Goal: Transaction & Acquisition: Purchase product/service

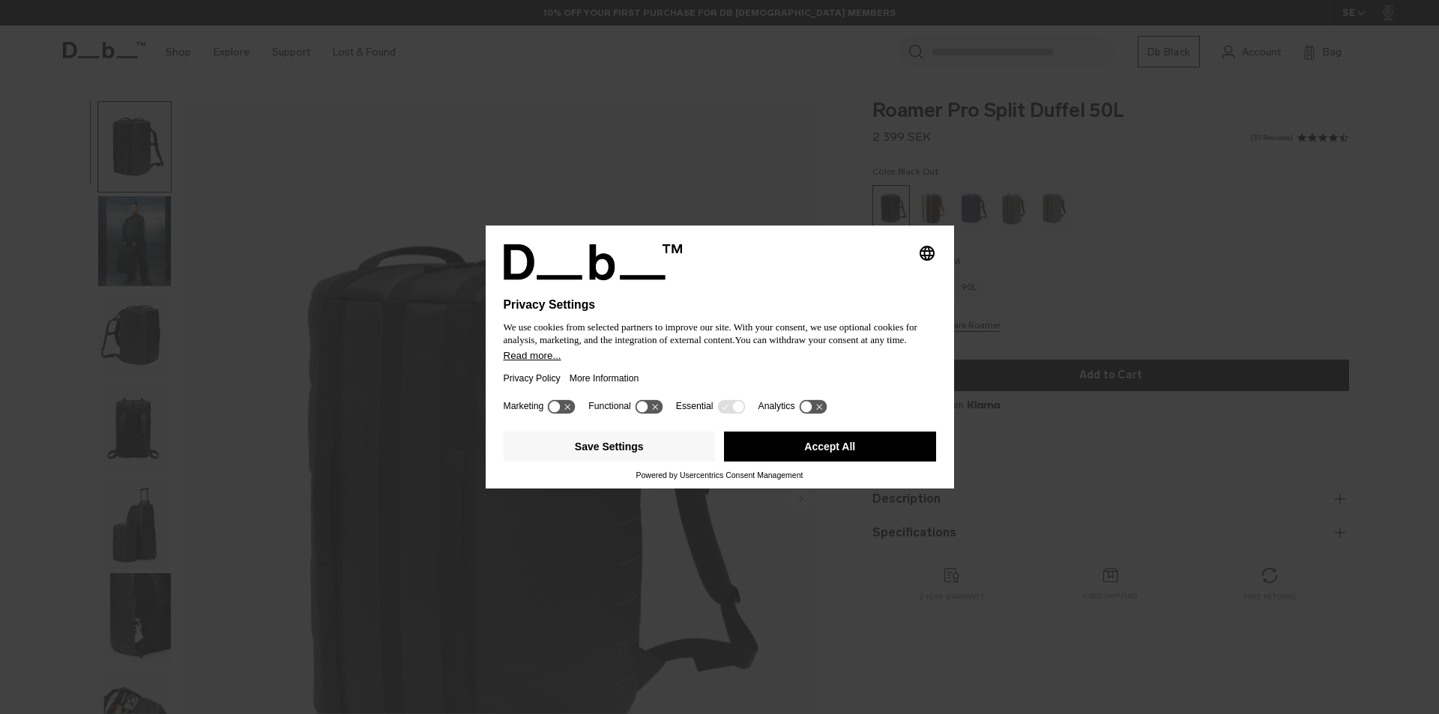
click at [848, 277] on div "Selecting an option will immediately change the language" at bounding box center [720, 262] width 433 height 36
click at [801, 450] on button "Accept All" at bounding box center [830, 447] width 212 height 30
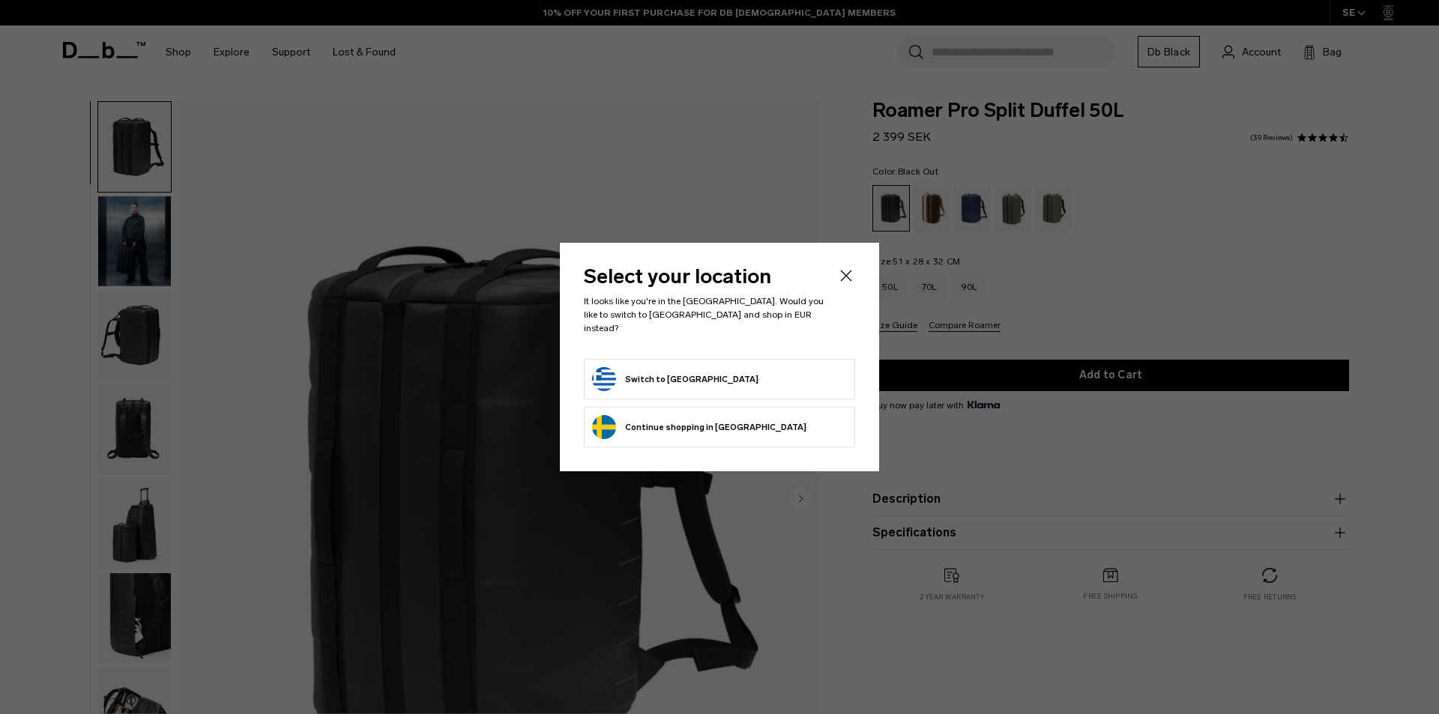
click at [846, 284] on icon "Close" at bounding box center [846, 276] width 18 height 18
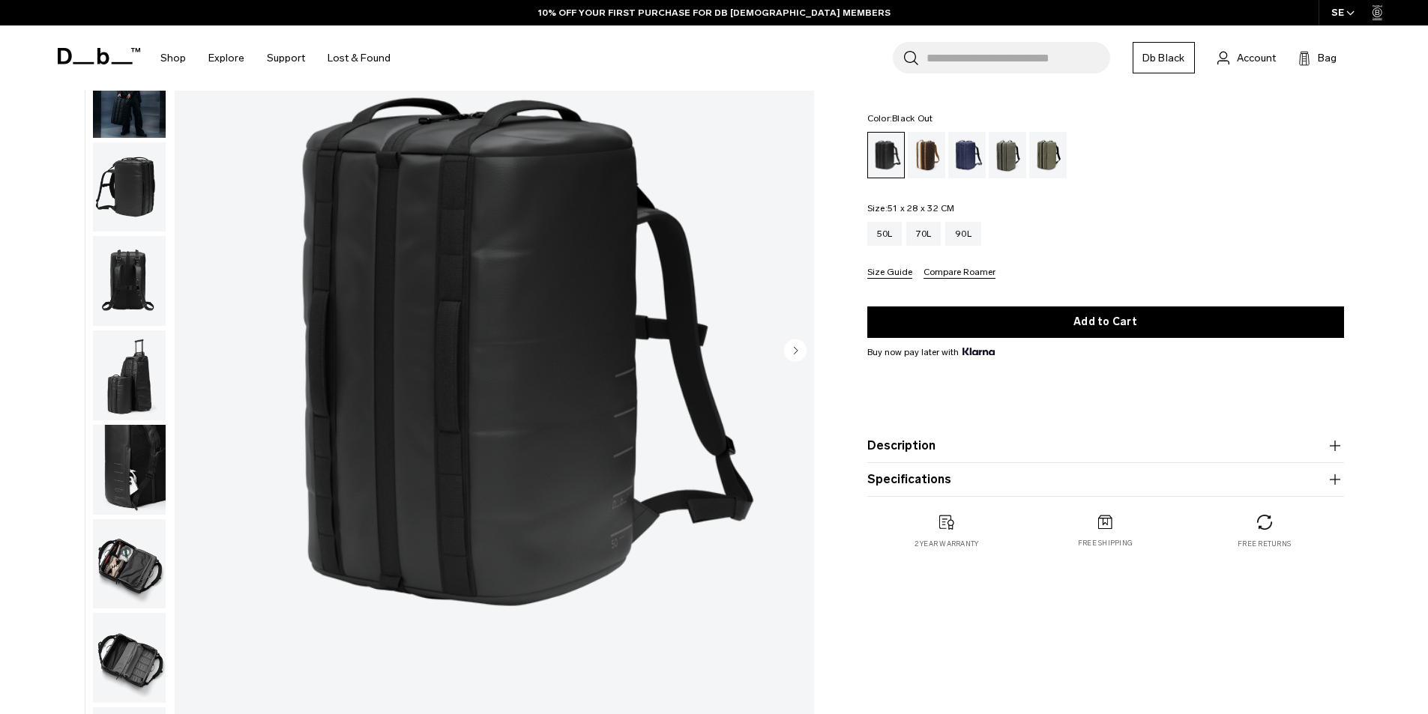
scroll to position [150, 0]
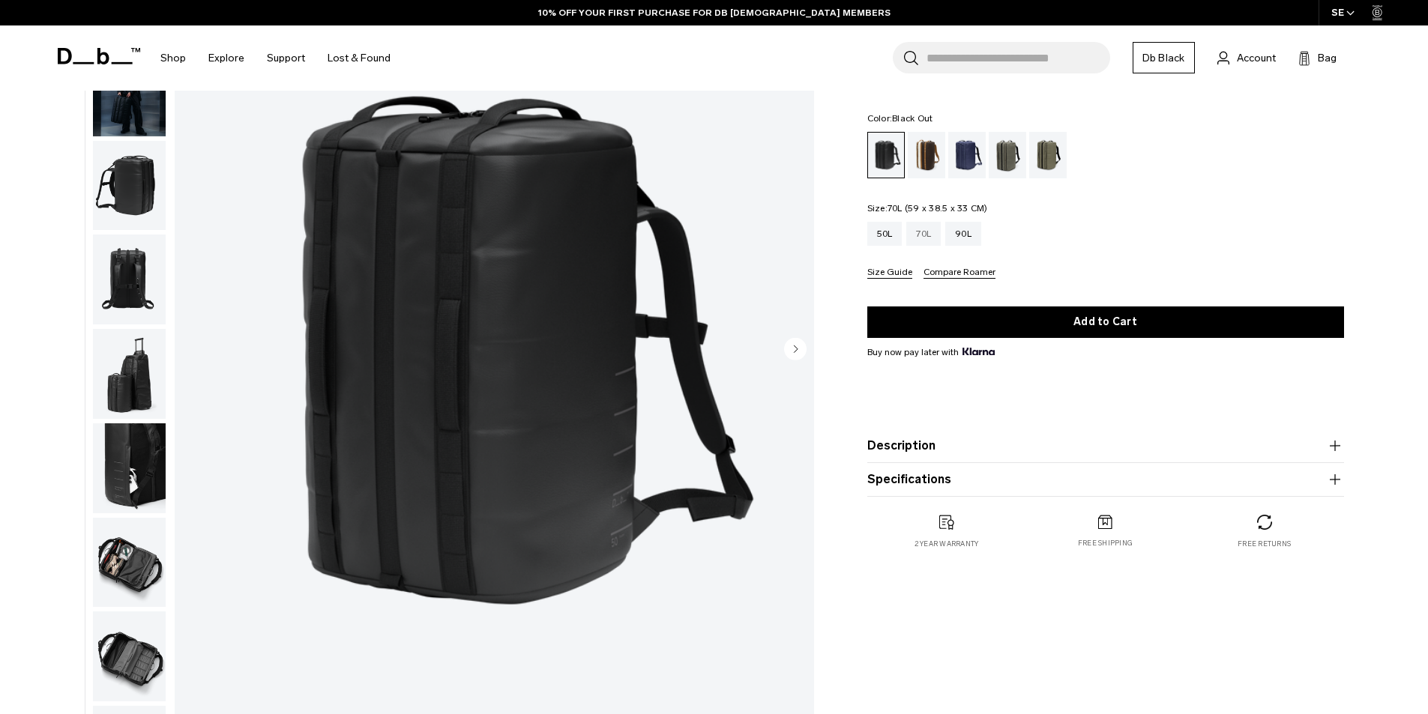
click at [920, 238] on div "70L" at bounding box center [923, 234] width 34 height 24
